Goal: Task Accomplishment & Management: Complete application form

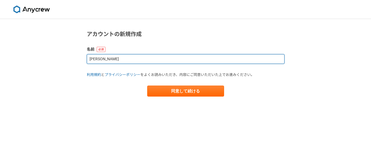
click at [104, 58] on input "[PERSON_NAME]" at bounding box center [186, 59] width 198 height 10
click at [122, 61] on input "[PERSON_NAME]" at bounding box center [186, 59] width 198 height 10
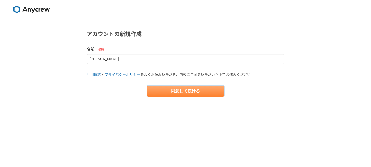
click at [191, 91] on button "同意して続ける" at bounding box center [185, 90] width 77 height 11
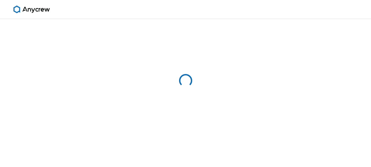
select select "13"
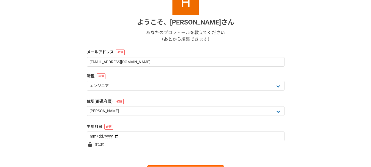
scroll to position [82, 0]
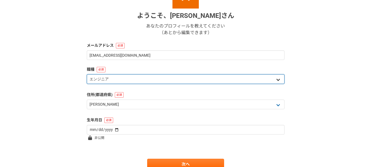
click at [119, 80] on select "エンジニア デザイナー ライター 営業 マーケティング 企画・事業開発 バックオフィス その他" at bounding box center [186, 79] width 198 height 10
select select "3"
click at [87, 74] on select "エンジニア デザイナー ライター 営業 マーケティング 企画・事業開発 バックオフィス その他" at bounding box center [186, 79] width 198 height 10
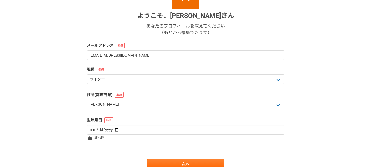
click at [68, 106] on div "1 2 3 4 5 6 基本情報 ようこそ、 [PERSON_NAME] さん あなたのプロフィールを教えてください （あとから編集できます） メールアドレス…" at bounding box center [185, 64] width 371 height 255
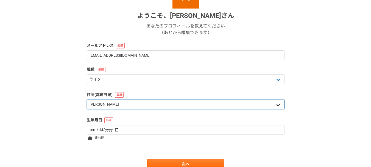
click at [111, 107] on select "北海道 [GEOGRAPHIC_DATA] [GEOGRAPHIC_DATA] [PERSON_NAME][GEOGRAPHIC_DATA] [PERSON_…" at bounding box center [186, 104] width 198 height 10
select select "12"
click at [87, 99] on select "北海道 [GEOGRAPHIC_DATA] [GEOGRAPHIC_DATA] [PERSON_NAME][GEOGRAPHIC_DATA] [PERSON_…" at bounding box center [186, 104] width 198 height 10
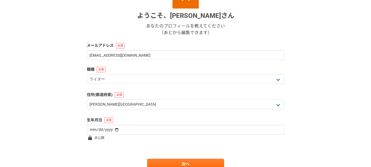
click at [71, 94] on div "1 2 3 4 5 6 基本情報 ようこそ、 Hiroshi matsumoto さん あなたのプロフィールを教えてください （あとから編集できます） メール…" at bounding box center [185, 64] width 371 height 255
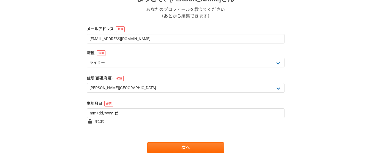
scroll to position [107, 0]
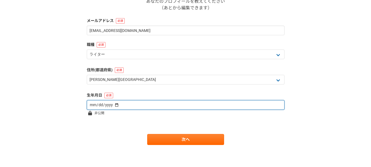
click at [101, 104] on input "date" at bounding box center [186, 105] width 198 height 10
click at [94, 105] on input "date" at bounding box center [186, 105] width 198 height 10
type input "1982-10-07"
click at [103, 104] on input "1982-10-07" at bounding box center [186, 105] width 198 height 10
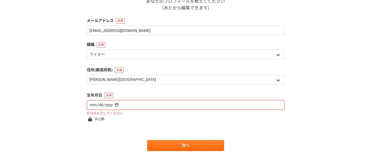
type input "1982-01-07"
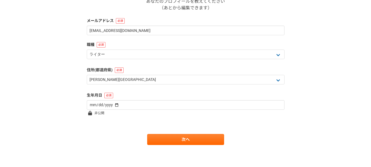
click at [63, 106] on div "1 2 3 4 5 6 基本情報 ようこそ、 Hiroshi matsumoto さん あなたのプロフィールを教えてください （あとから編集できます） メール…" at bounding box center [185, 39] width 371 height 255
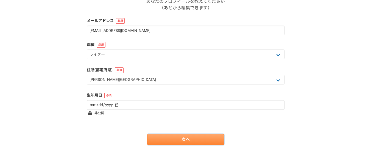
click at [196, 141] on link "次へ" at bounding box center [185, 139] width 77 height 11
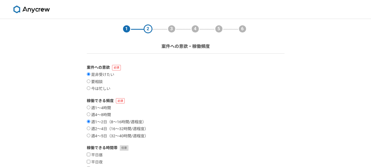
scroll to position [55, 0]
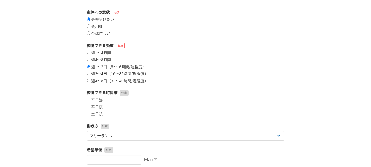
click at [88, 74] on input "週2〜4日（16〜32時間/週程度）" at bounding box center [89, 73] width 4 height 4
radio input "true"
click at [88, 100] on input "平日昼" at bounding box center [89, 100] width 4 height 4
checkbox input "true"
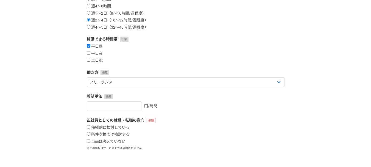
scroll to position [110, 0]
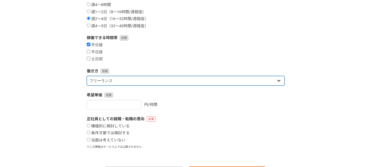
click at [118, 82] on select "フリーランス 副業 その他" at bounding box center [186, 81] width 198 height 10
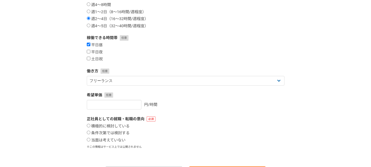
click at [38, 86] on div "1 2 3 4 5 6 案件への意欲・稼働頻度 案件への意欲 是非受けたい 要相談 今は忙しい 稼働できる頻度 週1〜4時間 週4〜8時間 週1〜2日（8〜1…" at bounding box center [185, 54] width 371 height 290
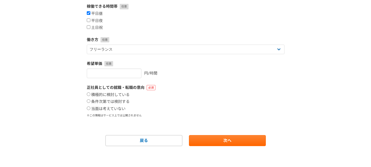
scroll to position [142, 0]
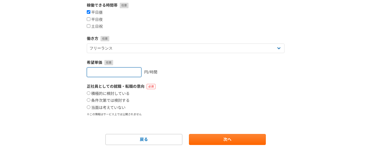
click at [103, 72] on input "number" at bounding box center [114, 72] width 55 height 10
type input "3500"
click at [30, 94] on div "1 2 3 4 5 6 案件への意欲・稼働頻度 案件への意欲 是非受けたい 要相談 今は忙しい 稼働できる頻度 週1〜4時間 週4〜8時間 週1〜2日（8〜1…" at bounding box center [185, 22] width 371 height 290
click at [90, 99] on input "条件次第では検討する" at bounding box center [89, 100] width 4 height 4
radio input "true"
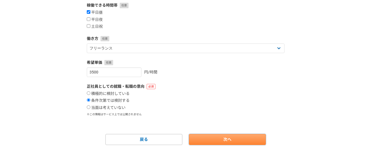
click at [225, 143] on link "次へ" at bounding box center [227, 139] width 77 height 11
select select
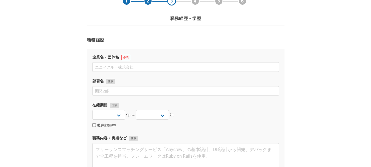
scroll to position [37, 0]
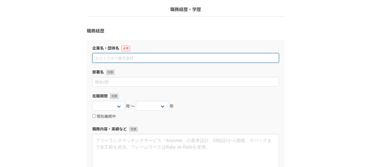
click at [104, 57] on input at bounding box center [185, 58] width 187 height 10
type input "Knoell Japan 株式会社"
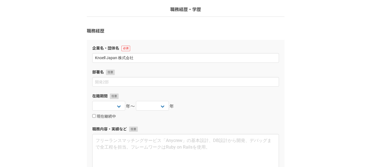
click at [54, 57] on div "1 2 3 4 5 6 職務経歴・学歴 職務経歴 企業名・団体名 Knoell Japan 株式会社 部署名 在籍期間 2025 2024 2023 2022…" at bounding box center [185, 129] width 371 height 294
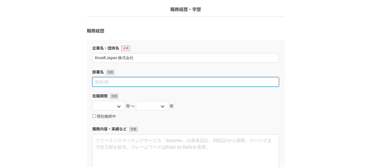
click at [104, 83] on input at bounding box center [185, 82] width 187 height 10
type input "レギュラトリーエキスパート"
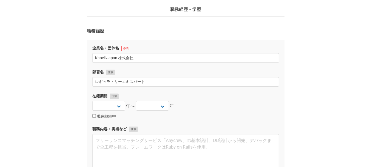
click at [69, 105] on div "1 2 3 4 5 6 職務経歴・学歴 職務経歴 企業名・団体名 Knoell Japan 株式会社 部署名 レギュラトリーエキスパート 在籍期間 2025 …" at bounding box center [185, 129] width 371 height 294
click at [107, 104] on select "2025 2024 2023 2022 2021 2020 2019 2018 2017 2016 2015 2014 2013 2012 2011 2010…" at bounding box center [108, 106] width 33 height 10
select select "2024"
click at [92, 101] on select "2025 2024 2023 2022 2021 2020 2019 2018 2017 2016 2015 2014 2013 2012 2011 2010…" at bounding box center [108, 106] width 33 height 10
click at [160, 104] on select "2025 2024 2023 2022 2021 2020 2019 2018 2017 2016 2015 2014 2013 2012 2011 2010…" at bounding box center [152, 106] width 33 height 10
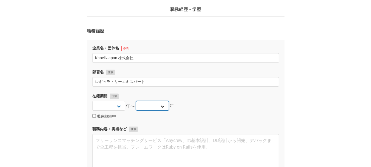
select select "2025"
click at [136, 101] on select "2025 2024 2023 2022 2021 2020 2019 2018 2017 2016 2015 2014 2013 2012 2011 2010…" at bounding box center [152, 106] width 33 height 10
click at [66, 95] on div "1 2 3 4 5 6 職務経歴・学歴 職務経歴 企業名・団体名 Knoell Japan 株式会社 部署名 レギュラトリーエキスパート 在籍期間 2025 …" at bounding box center [185, 129] width 371 height 294
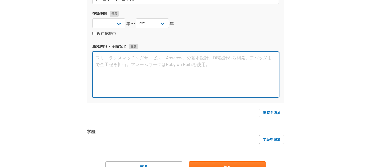
click at [152, 81] on textarea at bounding box center [185, 74] width 187 height 46
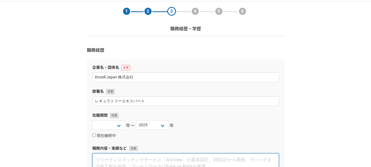
scroll to position [9, 0]
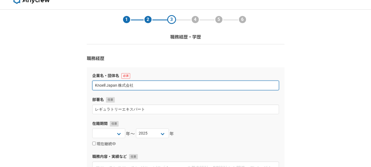
click at [151, 81] on input "Knoell Japan 株式会社" at bounding box center [185, 85] width 187 height 10
drag, startPoint x: 137, startPoint y: 84, endPoint x: 77, endPoint y: 84, distance: 59.1
click at [77, 84] on div "1 2 3 4 5 6 職務経歴・学歴 職務経歴 企業名・団体名 Knoell Japan 株式会社 部署名 レギュラトリーエキスパート 在籍期間 2025 …" at bounding box center [185, 157] width 371 height 294
type input "個人"
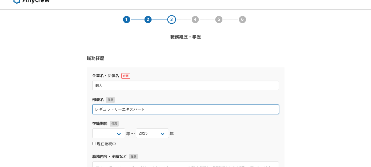
drag, startPoint x: 160, startPoint y: 110, endPoint x: 68, endPoint y: 110, distance: 92.0
click at [68, 110] on div "1 2 3 4 5 6 職務経歴・学歴 職務経歴 企業名・団体名 個人 部署名 レギュラトリーエキスパート 在籍期間 2025 2024 2023 2022 …" at bounding box center [185, 157] width 371 height 294
type input "産業翻訳"
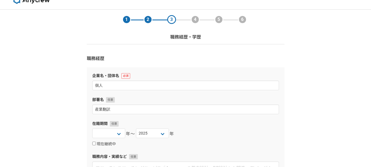
click at [68, 110] on div "1 2 3 4 5 6 職務経歴・学歴 職務経歴 企業名・団体名 個人 部署名 産業翻訳 在籍期間 2025 2024 2023 2022 2021 2020…" at bounding box center [185, 157] width 371 height 294
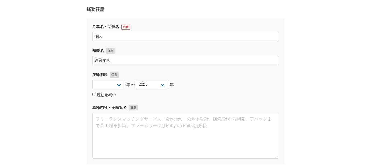
scroll to position [64, 0]
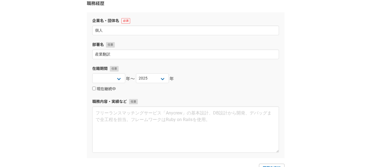
click at [94, 89] on input "現在継続中" at bounding box center [94, 89] width 4 height 4
checkbox input "true"
click at [118, 80] on select "2025 2024 2023 2022 2021 2020 2019 2018 2017 2016 2015 2014 2013 2012 2011 2010…" at bounding box center [108, 78] width 33 height 10
select select "2018"
click at [92, 73] on select "2025 2024 2023 2022 2021 2020 2019 2018 2017 2016 2015 2014 2013 2012 2011 2010…" at bounding box center [108, 78] width 33 height 10
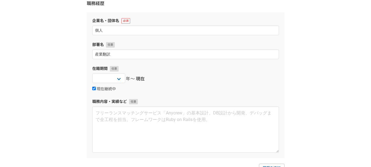
click at [54, 84] on div "1 2 3 4 5 6 職務経歴・学歴 職務経歴 企業名・団体名 個人 部署名 産業翻訳 在籍期間 2025 2024 2023 2022 2021 2020…" at bounding box center [185, 102] width 371 height 294
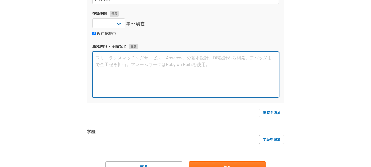
click at [107, 80] on textarea at bounding box center [185, 74] width 187 height 46
type textarea "特許翻訳、抄録作成 文献調査、要約作成"
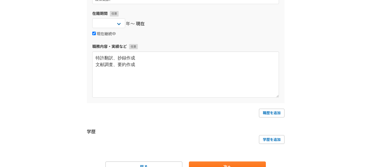
click at [61, 80] on div "1 2 3 4 5 6 職務経歴・学歴 職務経歴 企業名・団体名 個人 部署名 産業翻訳 在籍期間 2025 2024 2023 2022 2021 2020…" at bounding box center [185, 47] width 371 height 294
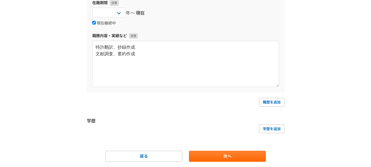
scroll to position [147, 0]
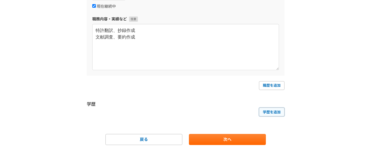
click at [270, 113] on link "学歴を追加" at bounding box center [272, 111] width 26 height 9
select select
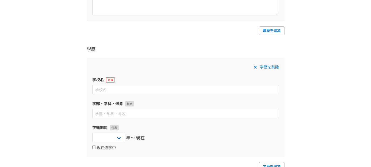
scroll to position [202, 0]
type input "[GEOGRAPHIC_DATA]"
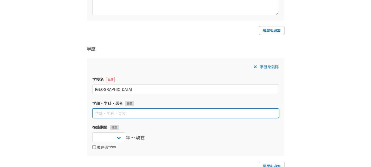
click at [156, 115] on input at bounding box center [185, 113] width 187 height 10
type input "理学研究科物質理学専攻（化学系）"
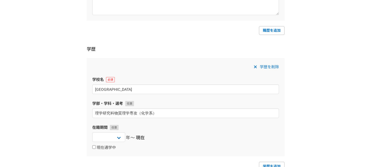
click at [54, 117] on div "1 2 3 4 5 6 職務経歴・学歴 職務経歴 企業名・団体名 個人 部署名 産業翻訳 在籍期間 2025 2024 2023 2022 2021 2020…" at bounding box center [185, 19] width 371 height 404
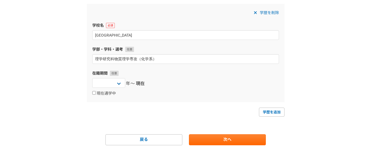
scroll to position [256, 0]
click at [102, 92] on label "現在通学中" at bounding box center [104, 93] width 24 height 5
click at [96, 92] on input "現在通学中" at bounding box center [94, 93] width 4 height 4
checkbox input "true"
select select
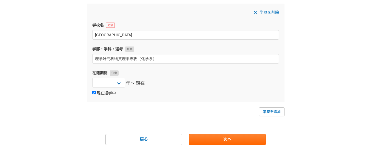
select select
click at [102, 92] on label "現在通学中" at bounding box center [104, 93] width 24 height 5
click at [96, 92] on input "現在通学中" at bounding box center [94, 93] width 4 height 4
checkbox input "false"
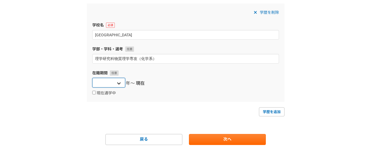
click at [115, 81] on select "2025 2024 2023 2022 2021 2020 2019 2018 2017 2016 2015 2014 2013 2012 2011 2010…" at bounding box center [108, 83] width 33 height 10
select select "2000"
click at [92, 78] on select "2025 2024 2023 2022 2021 2020 2019 2018 2017 2016 2015 2014 2013 2012 2011 2010…" at bounding box center [108, 83] width 33 height 10
click at [142, 84] on span "現在" at bounding box center [140, 83] width 9 height 7
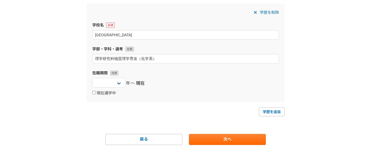
click at [93, 94] on input "現在通学中" at bounding box center [94, 93] width 4 height 4
checkbox input "true"
select select
click at [162, 82] on select "2025 2024 2023 2022 2021 2020 2019 2018 2017 2016 2015 2014 2013 2012 2011 2010…" at bounding box center [152, 83] width 33 height 10
select select "2007"
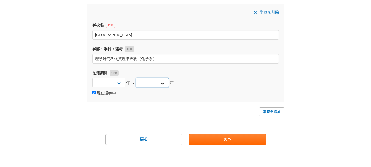
click at [136, 78] on select "2025 2024 2023 2022 2021 2020 2019 2018 2017 2016 2015 2014 2013 2012 2011 2010…" at bounding box center [152, 83] width 33 height 10
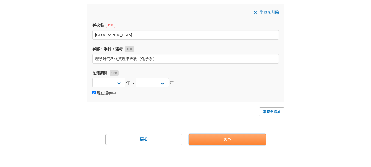
click at [213, 141] on link "次へ" at bounding box center [227, 139] width 77 height 11
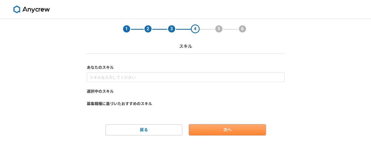
scroll to position [0, 0]
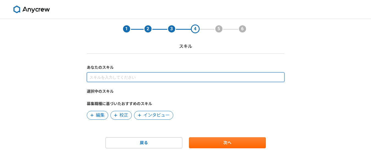
click at [100, 76] on input at bounding box center [186, 77] width 198 height 10
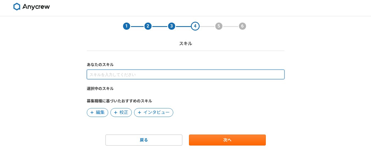
scroll to position [3, 0]
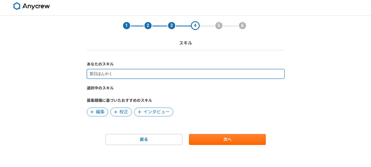
type input "英日翻訳"
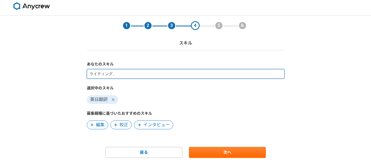
type input "ライティング"
type input "サイエンス"
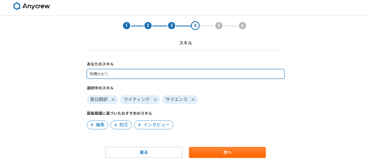
type input "有機化学"
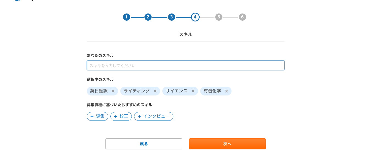
scroll to position [16, 0]
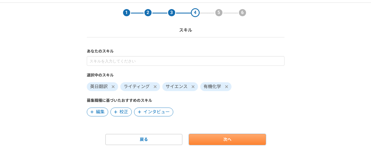
click at [222, 137] on link "次へ" at bounding box center [227, 139] width 77 height 11
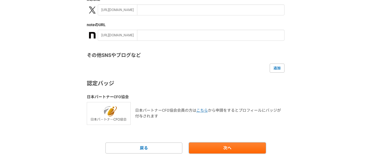
scroll to position [135, 0]
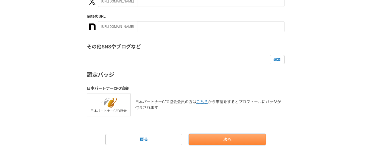
click at [228, 138] on link "次へ" at bounding box center [227, 139] width 77 height 11
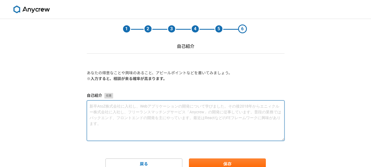
click at [105, 112] on textarea at bounding box center [186, 120] width 198 height 40
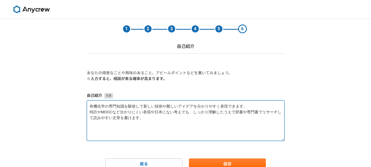
type textarea "有機化学の専門知識を駆使して新しい技術や難しいアイデアを分かりやすく表現できます。 特許やMOOCなど分かりにくい表現や日本にない考えでも、しっかり理解したう…"
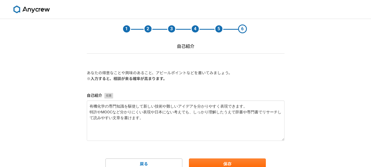
click at [315, 109] on div "1 2 3 4 5 6 自己紹介 あなたの得意なことや興味のあること、アピールポイントなどを書いてみましょう。 ※入力すると、相談が来る確率が高まります。 自…" at bounding box center [185, 105] width 371 height 172
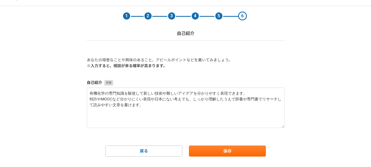
scroll to position [24, 0]
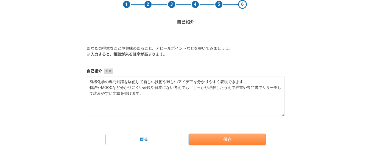
click at [228, 140] on button "保存" at bounding box center [227, 139] width 77 height 11
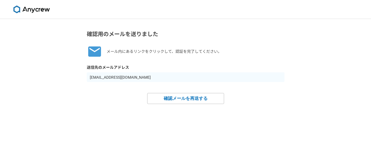
click at [295, 32] on div "確認用のメールを送りました メール内にあるリンクをクリックして、認証を完了してください。 送信先のメールアドレス hmatsumoto0107@gmail.c…" at bounding box center [185, 93] width 371 height 148
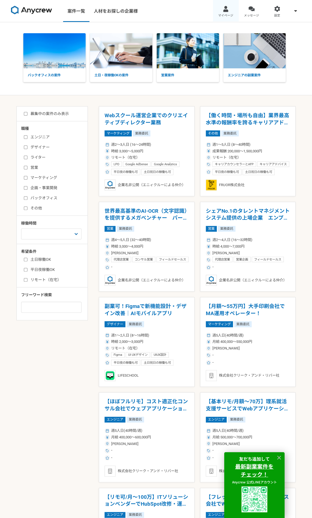
click at [226, 10] on div at bounding box center [226, 9] width 6 height 6
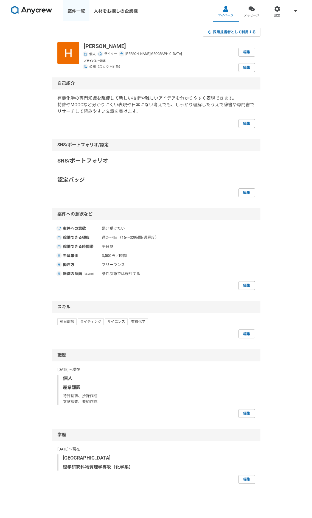
click at [77, 12] on link "案件一覧" at bounding box center [76, 11] width 26 height 22
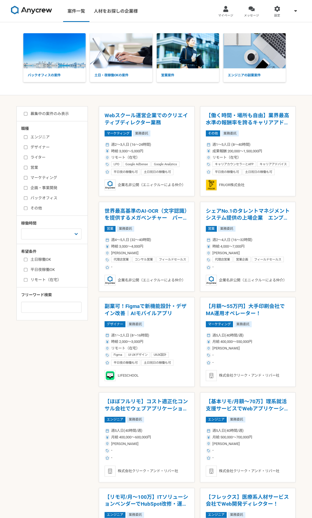
click at [36, 158] on label "ライター" at bounding box center [55, 158] width 63 height 6
click at [27, 158] on input "ライター" at bounding box center [26, 158] width 4 height 4
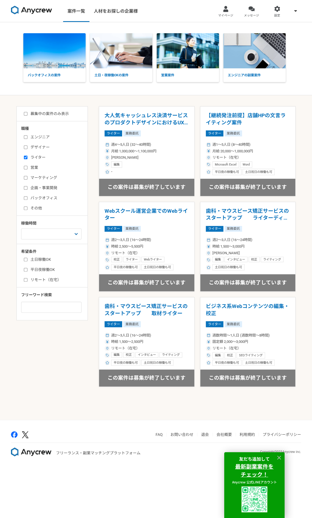
click at [30, 158] on label "ライター" at bounding box center [55, 158] width 63 height 6
click at [27, 158] on input "ライター" at bounding box center [26, 158] width 4 height 4
checkbox input "false"
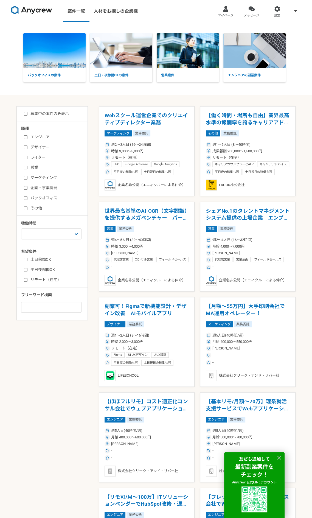
click at [39, 200] on label "バックオフィス" at bounding box center [55, 198] width 63 height 6
click at [27, 200] on input "バックオフィス" at bounding box center [26, 198] width 4 height 4
checkbox input "true"
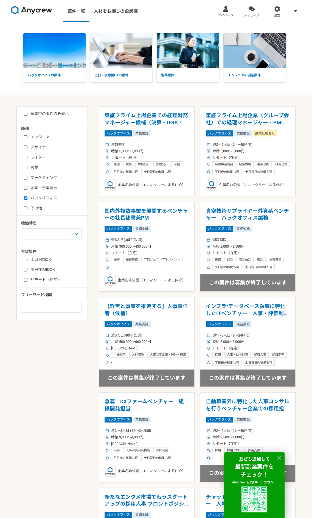
click at [38, 137] on label "エンジニア" at bounding box center [55, 137] width 63 height 6
click at [27, 137] on input "エンジニア" at bounding box center [26, 137] width 4 height 4
checkbox input "true"
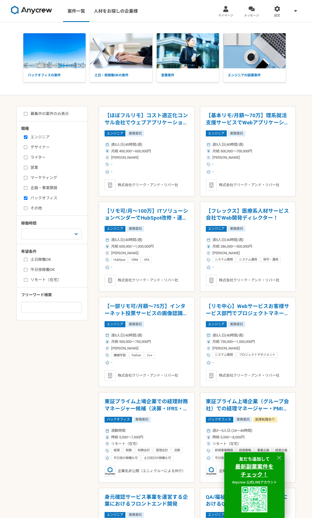
click at [26, 197] on input "バックオフィス" at bounding box center [26, 198] width 4 height 4
checkbox input "false"
